Goal: Register for event/course

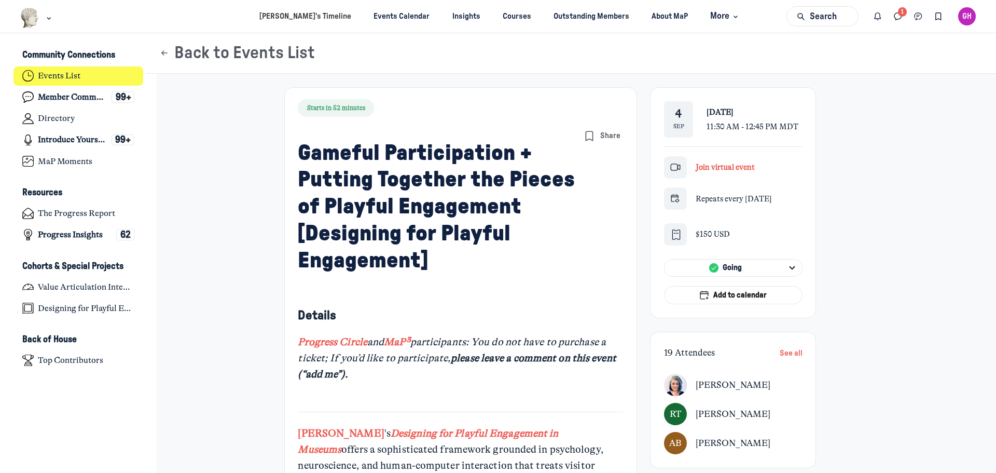
scroll to position [3290, 2039]
click at [713, 165] on span "Join virtual event" at bounding box center [725, 166] width 59 height 9
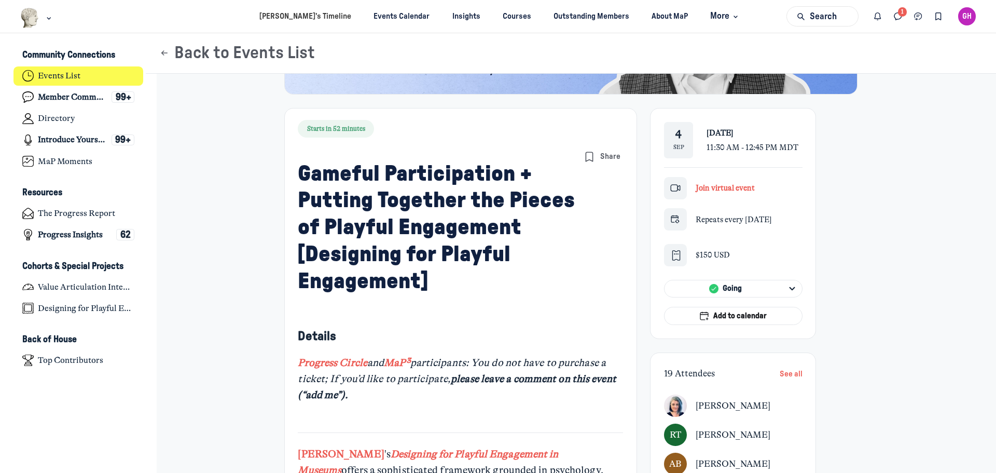
scroll to position [207, 0]
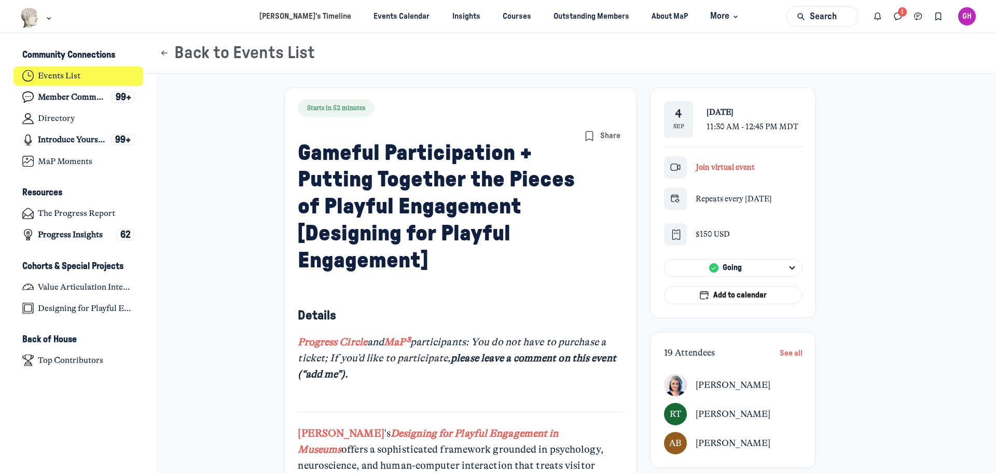
click at [733, 166] on span "Join virtual event" at bounding box center [725, 166] width 59 height 9
click at [717, 117] on span "[DATE]" at bounding box center [719, 111] width 27 height 9
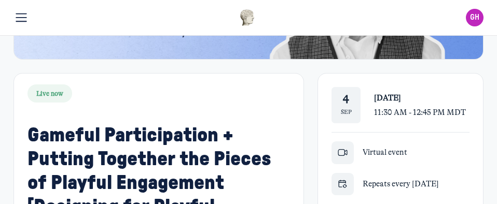
scroll to position [243, 0]
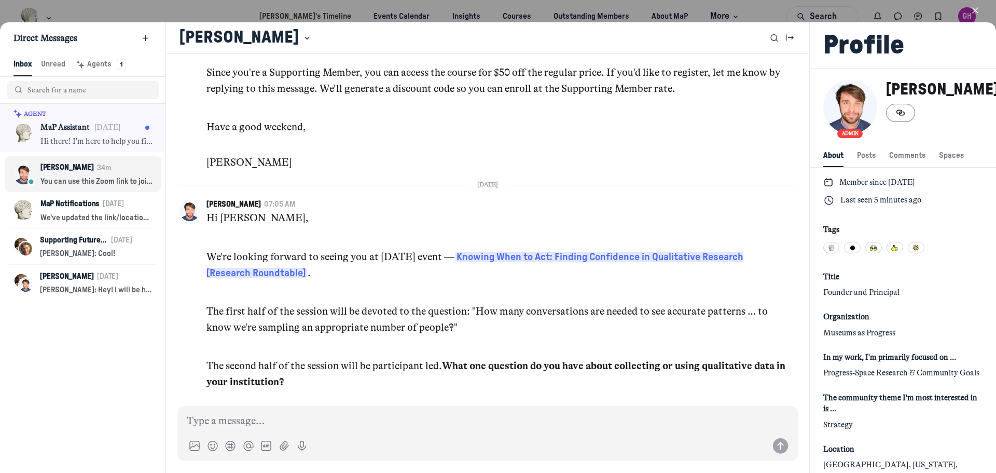
scroll to position [2717, 0]
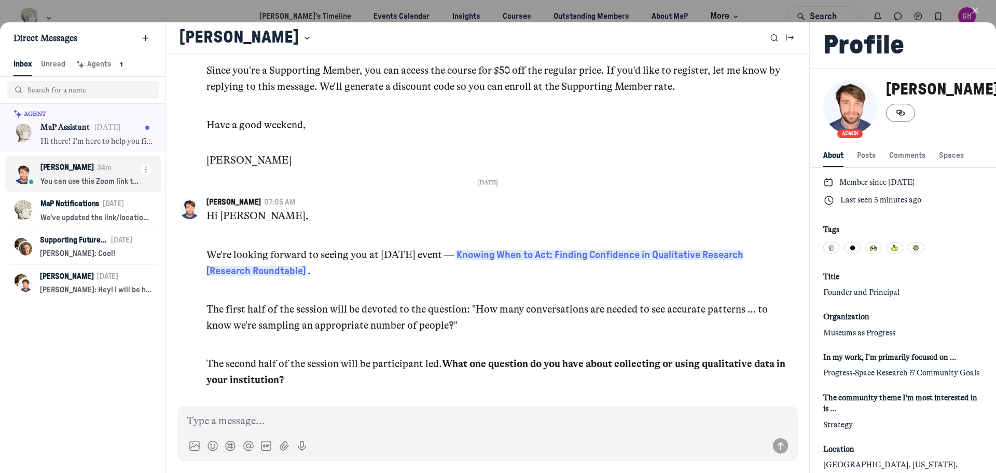
click at [107, 170] on div "Kyle Bowen 34m" at bounding box center [89, 168] width 99 height 14
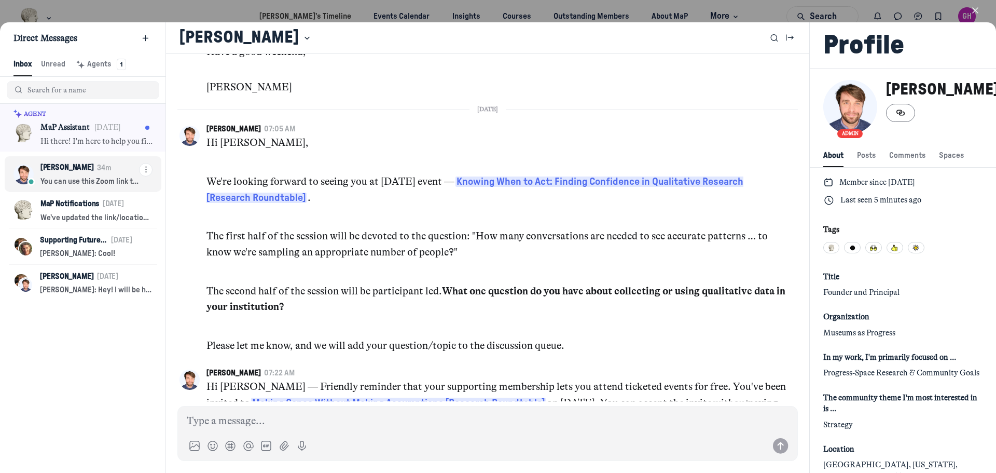
scroll to position [3393, 0]
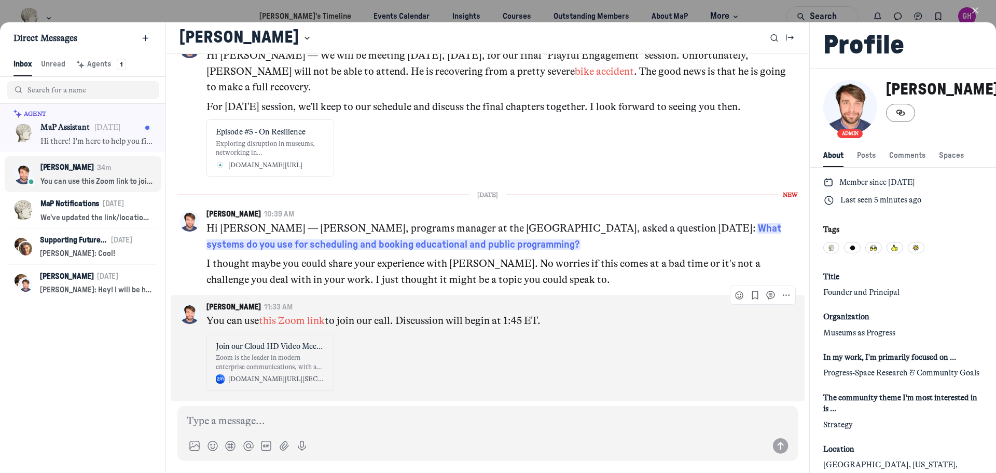
click at [294, 326] on link "this Zoom link" at bounding box center [292, 320] width 66 height 12
